Goal: Transaction & Acquisition: Purchase product/service

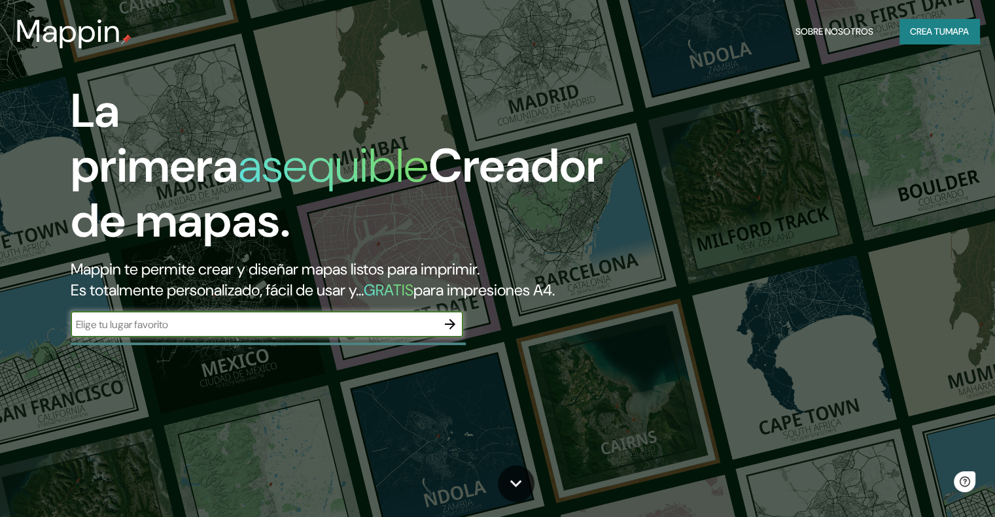
click at [946, 20] on button "Crea tu mapa" at bounding box center [939, 31] width 80 height 25
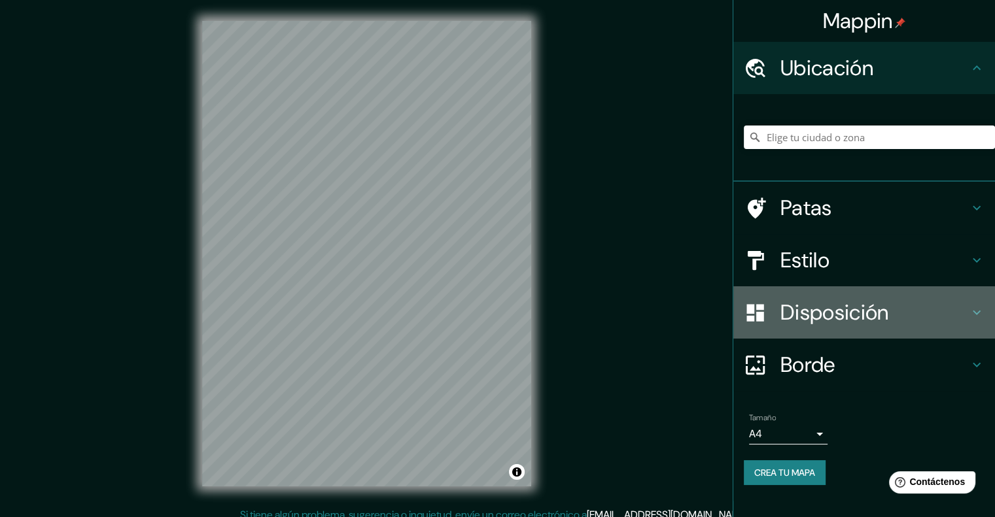
click at [802, 307] on font "Disposición" at bounding box center [834, 312] width 108 height 27
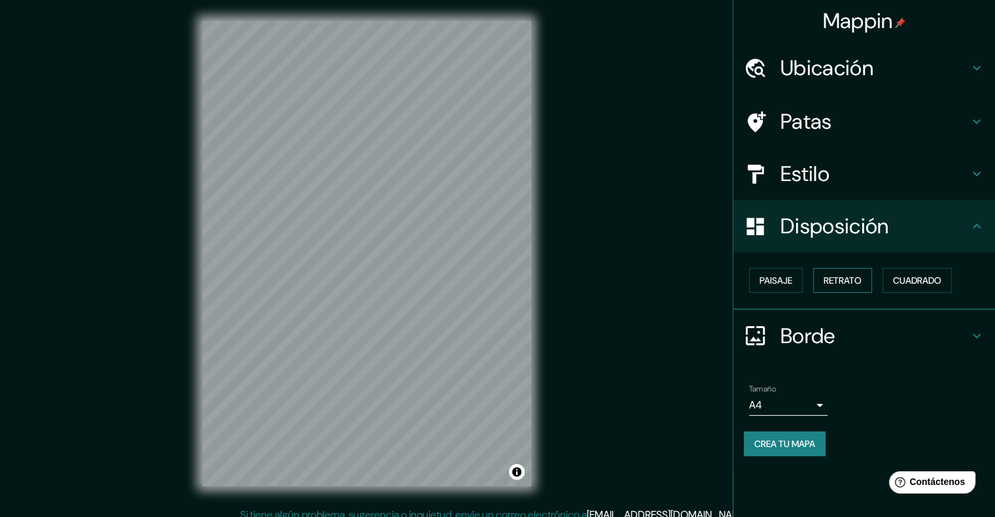
click at [827, 282] on button "Retrato" at bounding box center [842, 280] width 59 height 25
click at [786, 283] on font "Paisaje" at bounding box center [775, 281] width 33 height 12
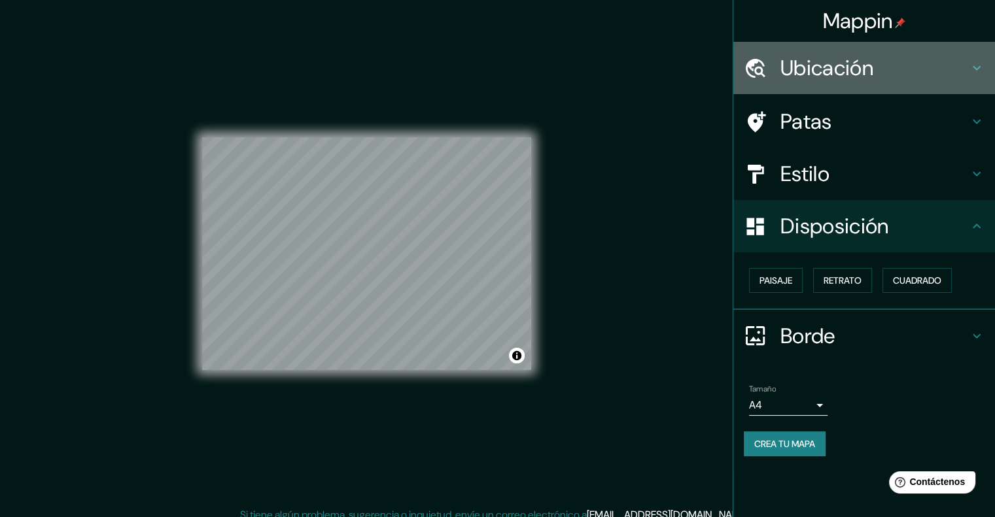
click at [768, 69] on div at bounding box center [762, 68] width 37 height 23
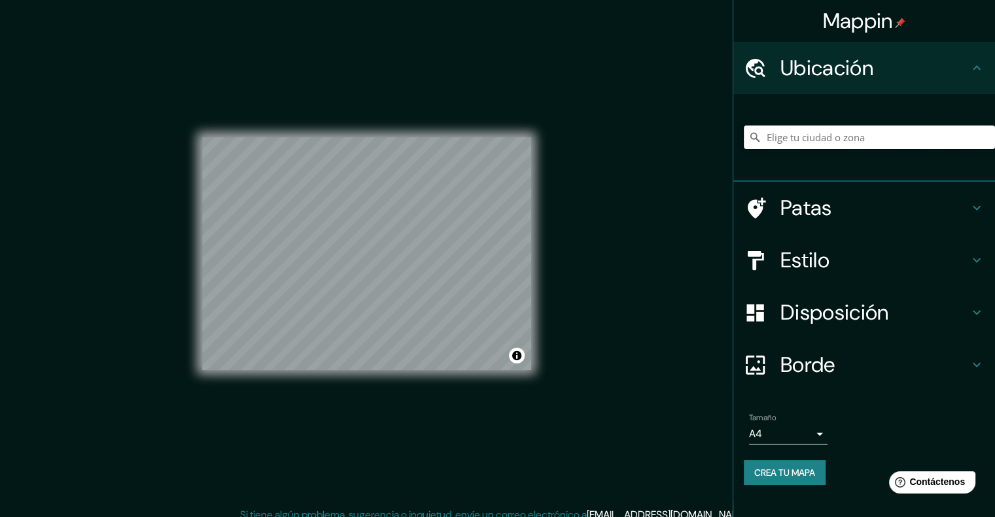
click at [837, 144] on input "Elige tu ciudad o zona" at bounding box center [869, 138] width 251 height 24
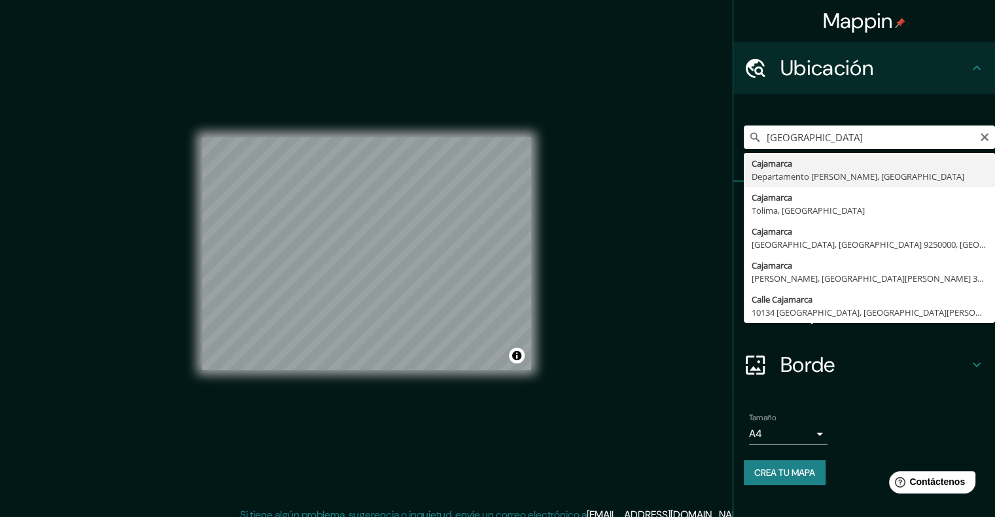
type input "Cajamarca, [GEOGRAPHIC_DATA][PERSON_NAME], [GEOGRAPHIC_DATA]"
